Goal: Find contact information: Find contact information

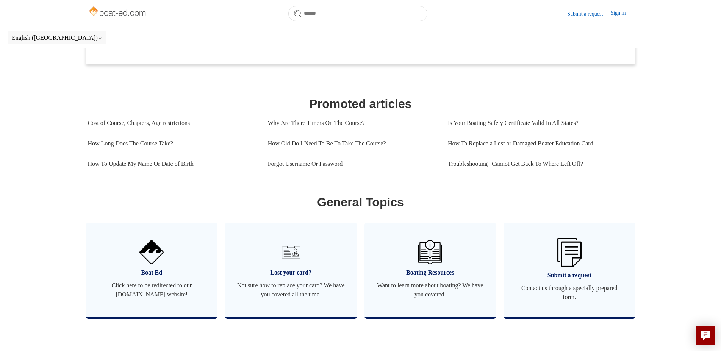
scroll to position [25, 0]
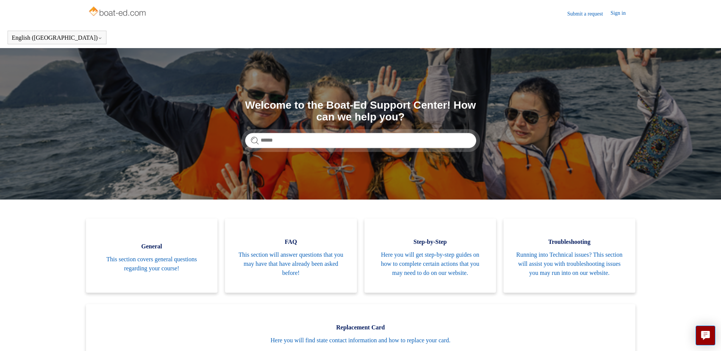
click at [594, 15] on link "Submit a request" at bounding box center [588, 14] width 43 height 8
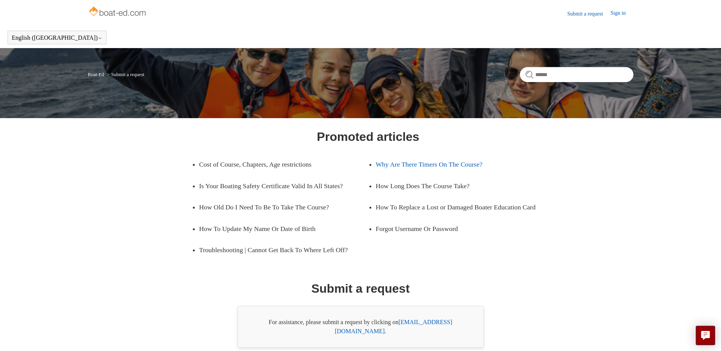
scroll to position [37, 0]
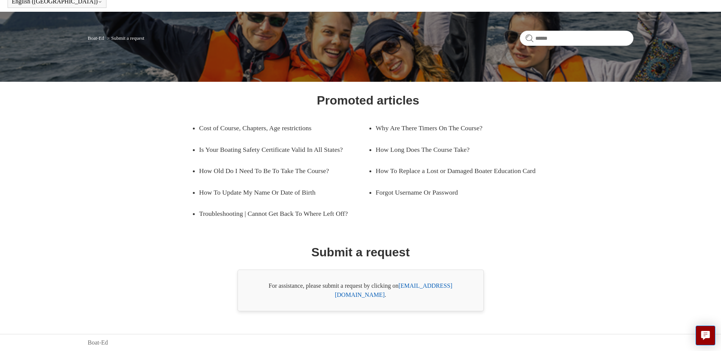
click at [417, 297] on link "[EMAIL_ADDRESS][DOMAIN_NAME]" at bounding box center [393, 291] width 117 height 16
